Goal: Information Seeking & Learning: Learn about a topic

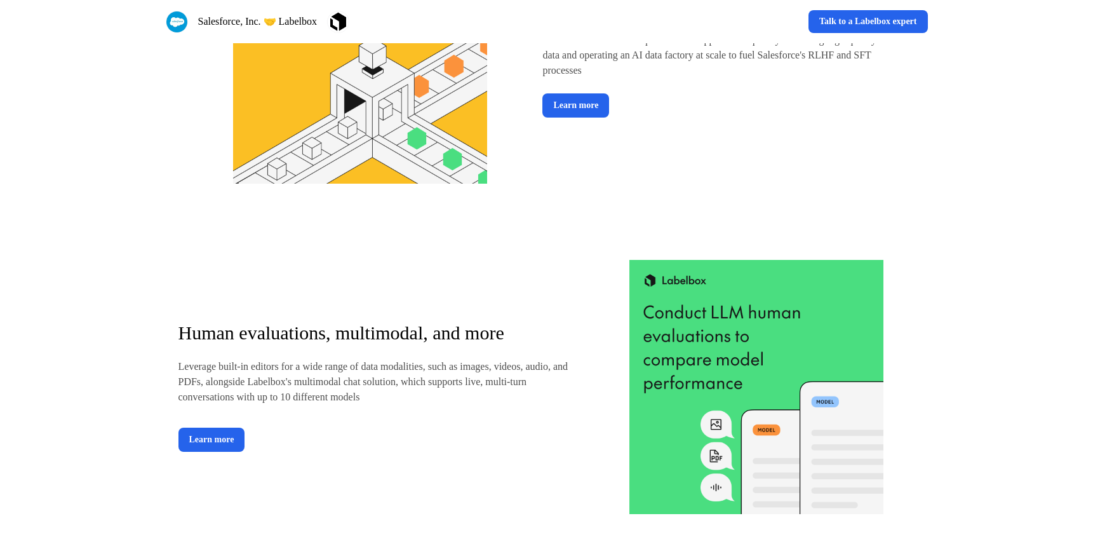
scroll to position [1798, 0]
